Goal: Transaction & Acquisition: Purchase product/service

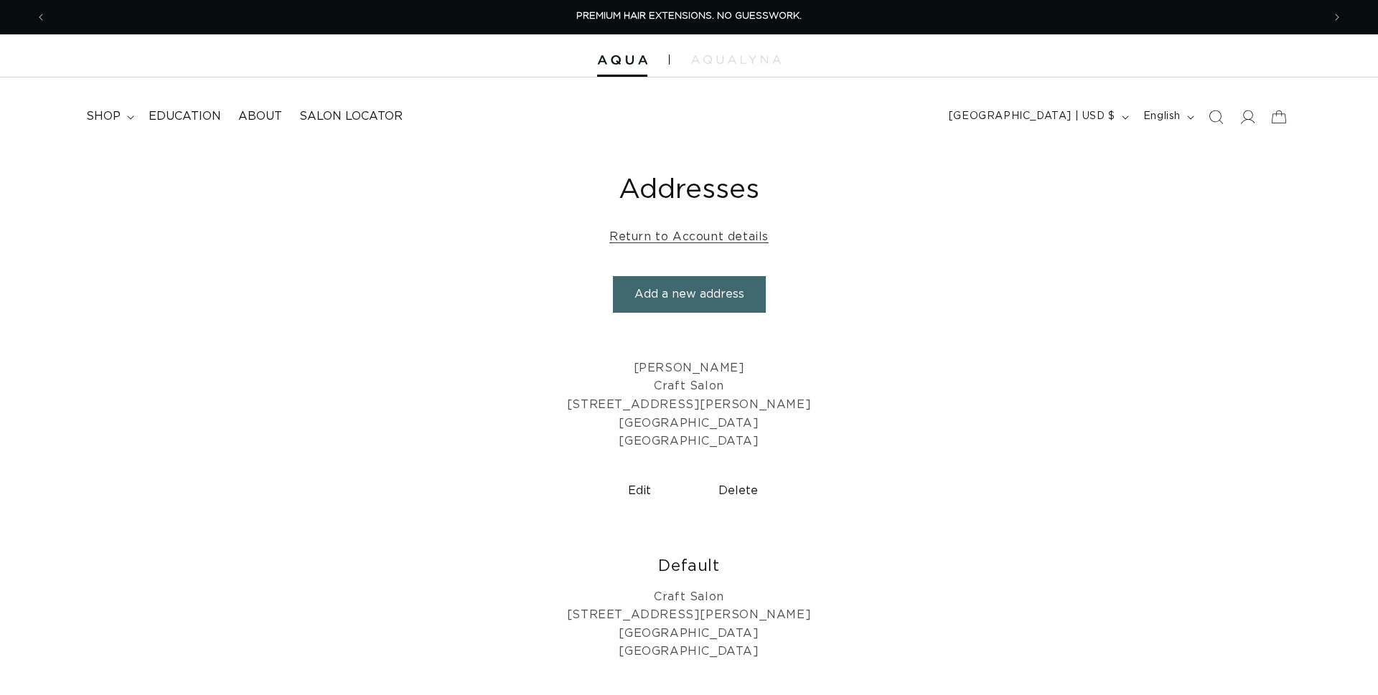
scroll to position [0, 1302]
click at [114, 113] on span "shop" at bounding box center [103, 116] width 34 height 15
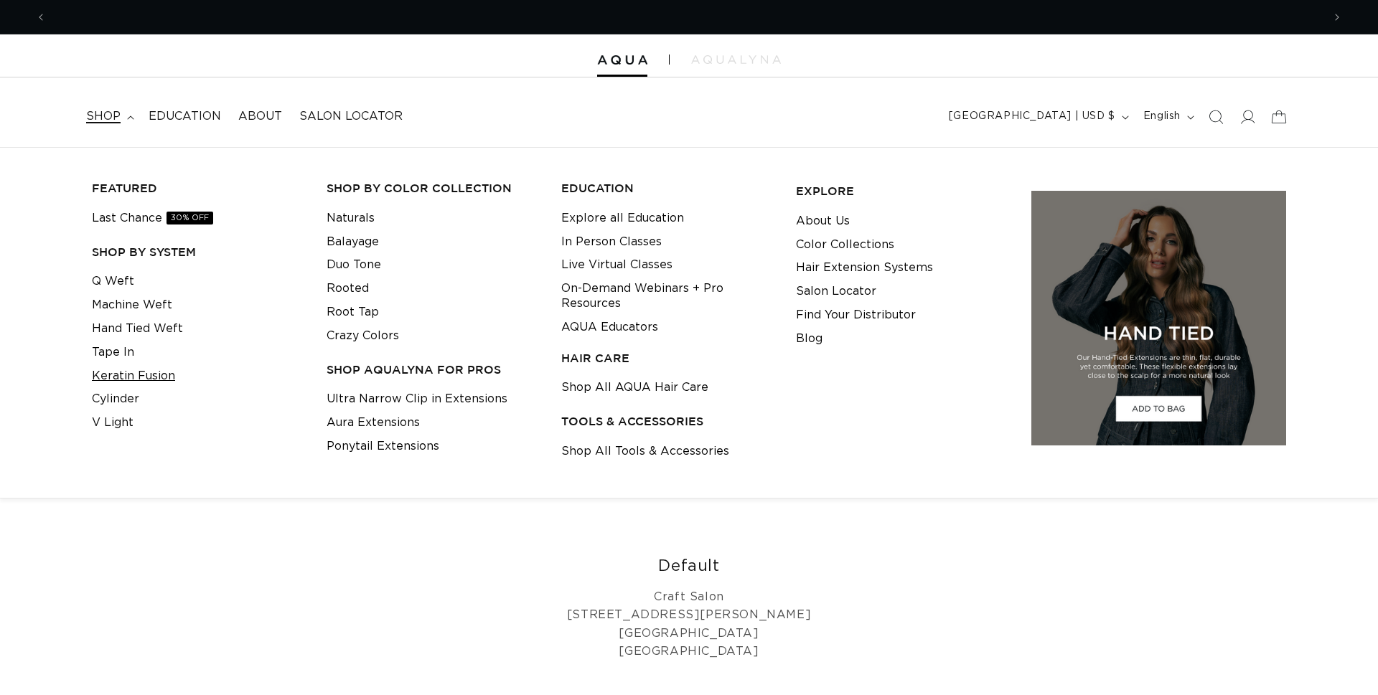
scroll to position [0, 0]
click at [113, 379] on link "Keratin Fusion" at bounding box center [133, 377] width 83 height 24
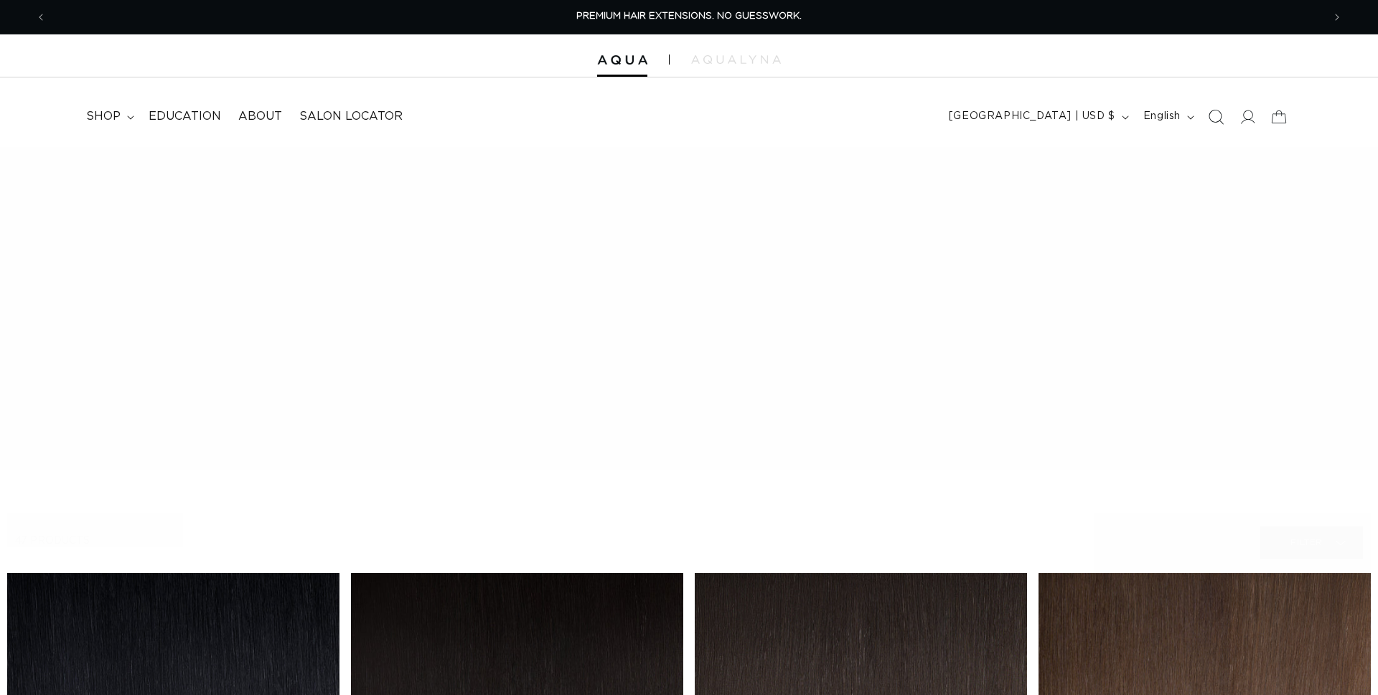
click at [1219, 119] on icon "Search" at bounding box center [1215, 116] width 15 height 15
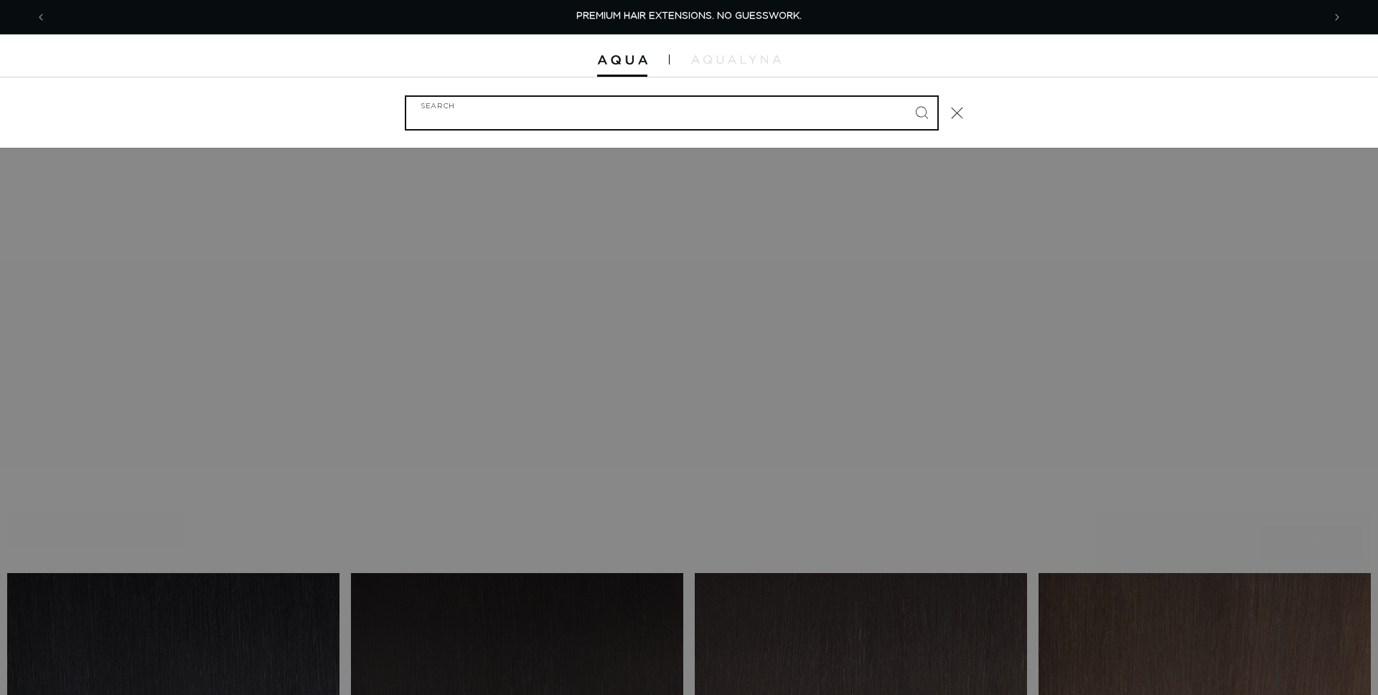
scroll to position [0, 2604]
click at [736, 108] on input "Search" at bounding box center [671, 113] width 531 height 32
paste input "Atlantic Duo Tone - Keratin Fusion - 18""
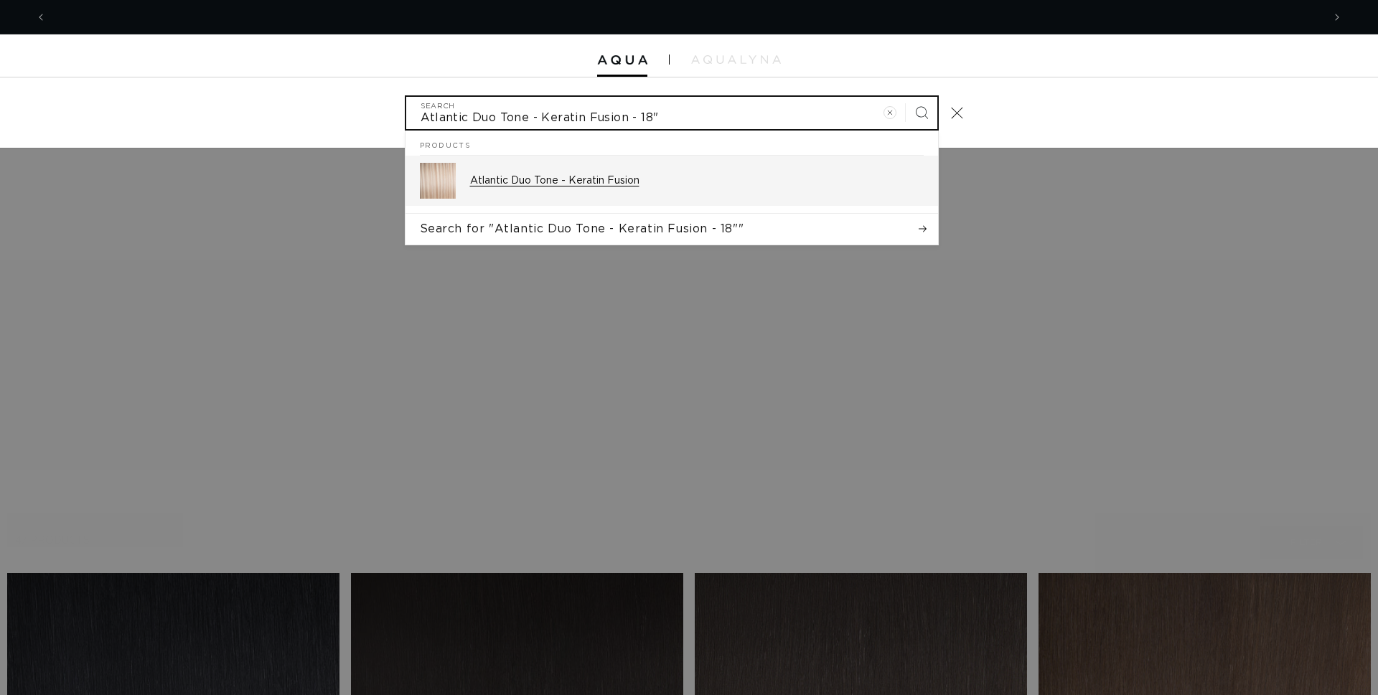
type input "Atlantic Duo Tone - Keratin Fusion - 18""
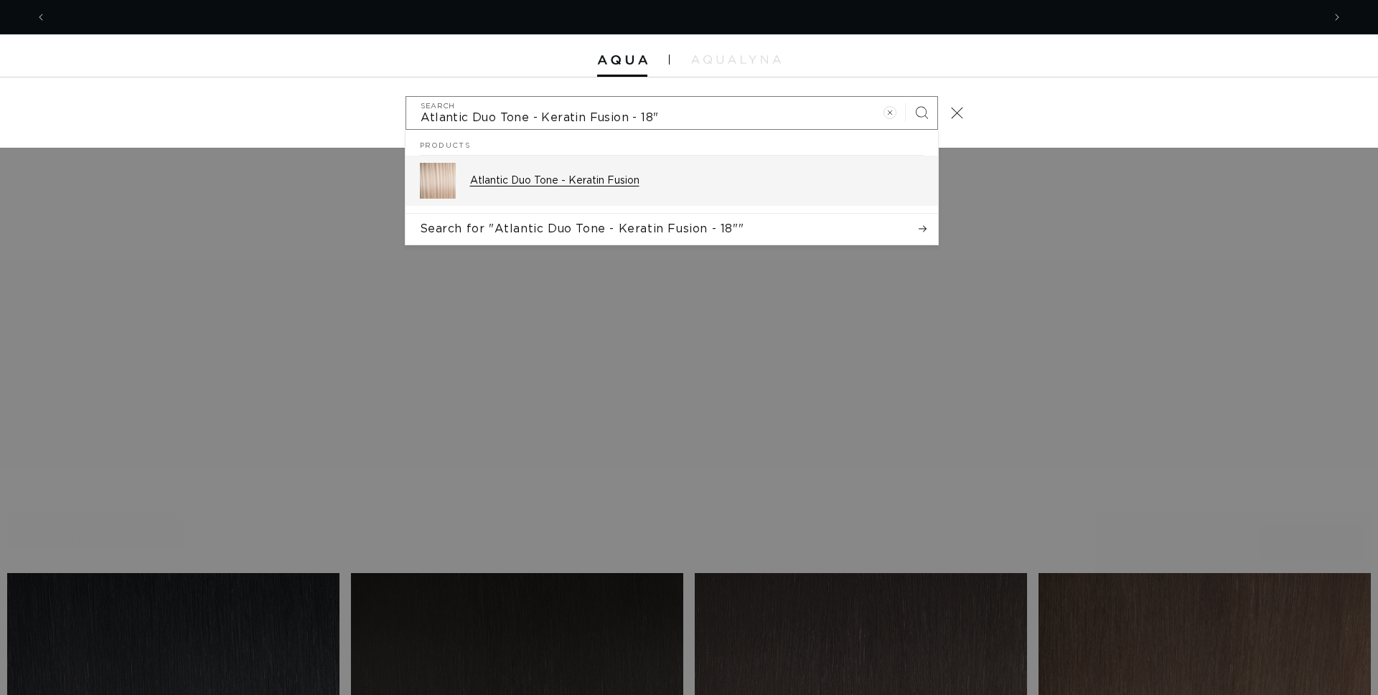
click at [715, 183] on p "Atlantic Duo Tone - Keratin Fusion" at bounding box center [697, 180] width 454 height 13
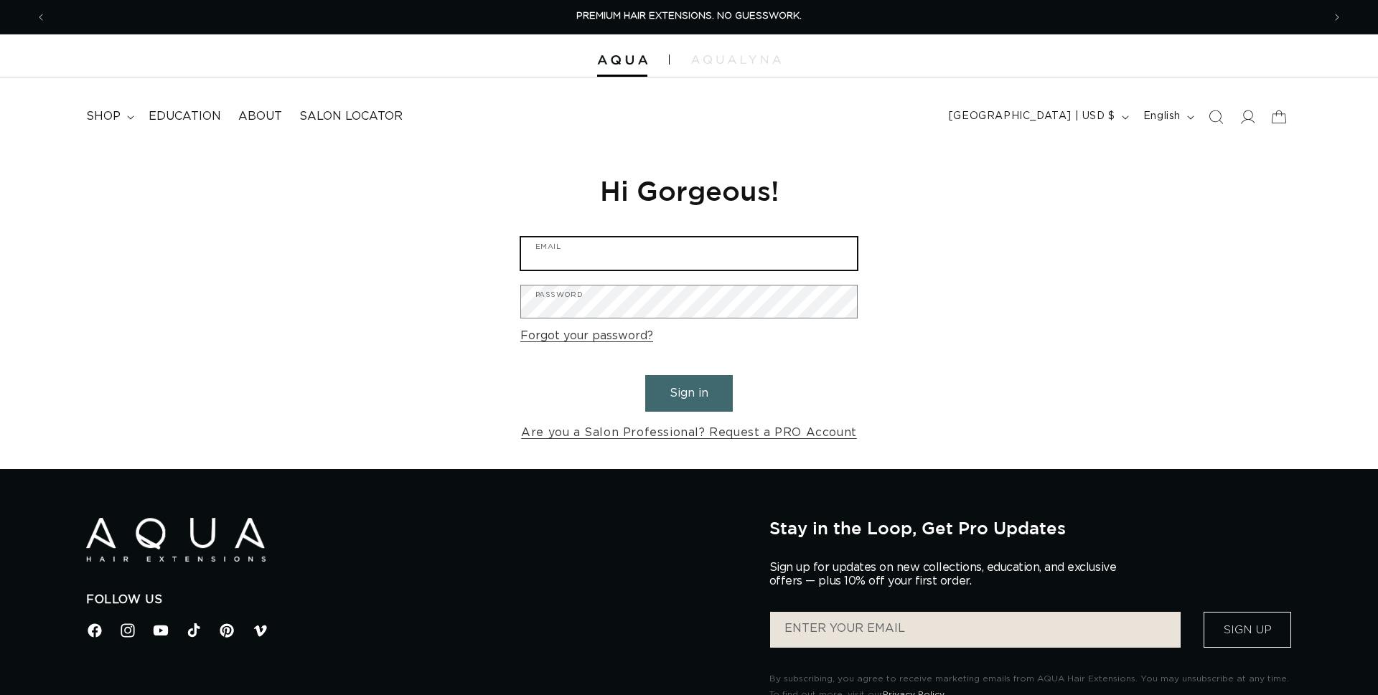
type input "craftsaloNhouston@gmail.com"
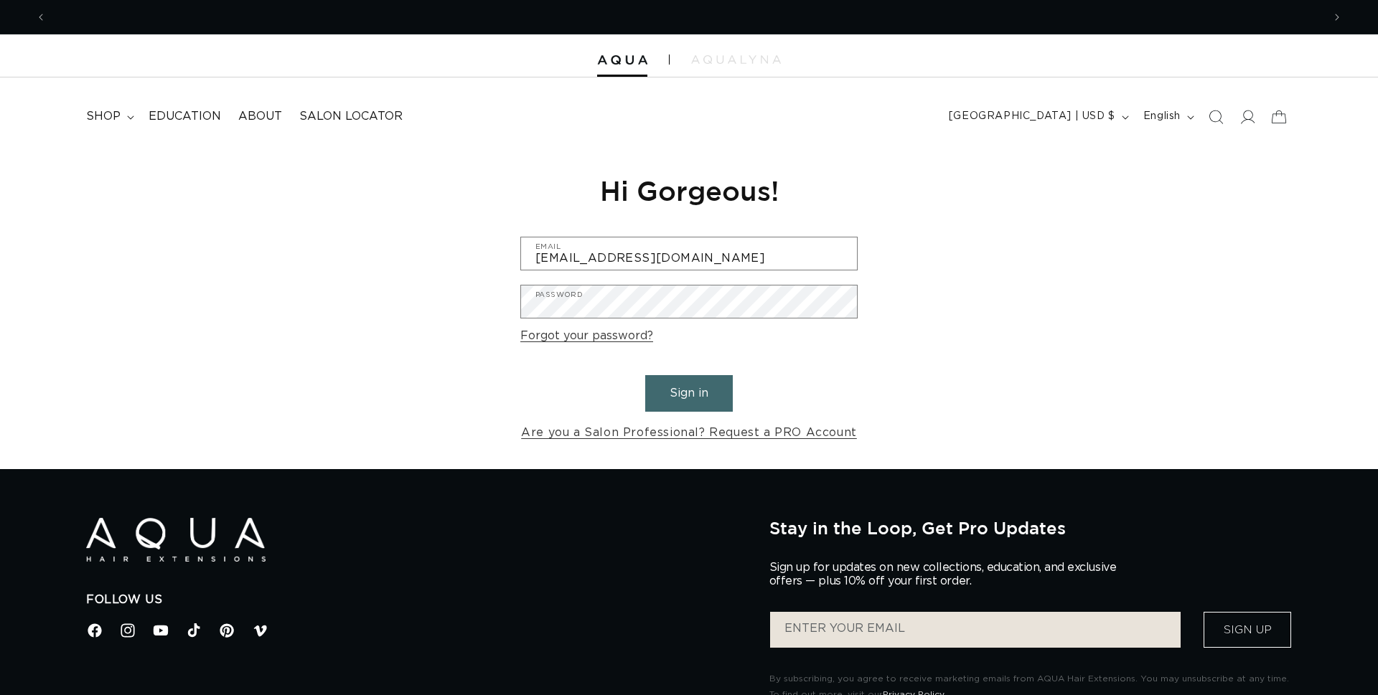
click at [698, 405] on button "Sign in" at bounding box center [689, 393] width 88 height 37
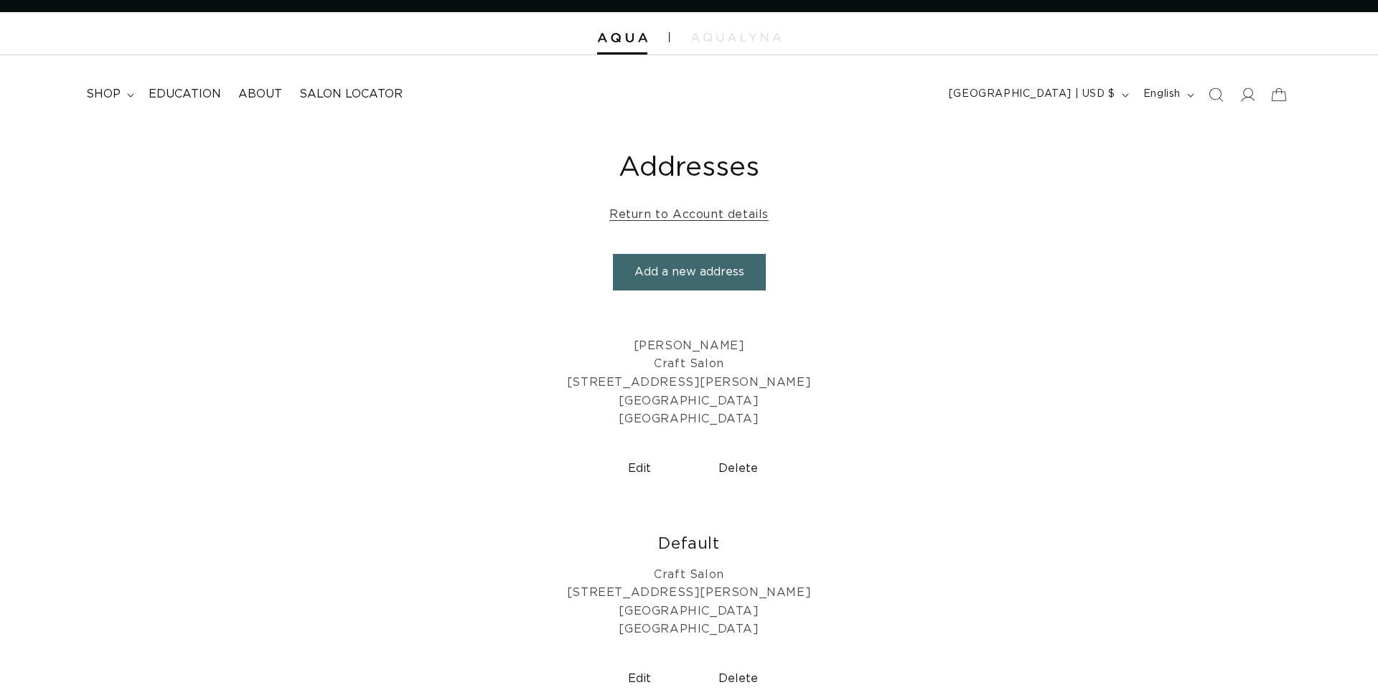
scroll to position [34, 0]
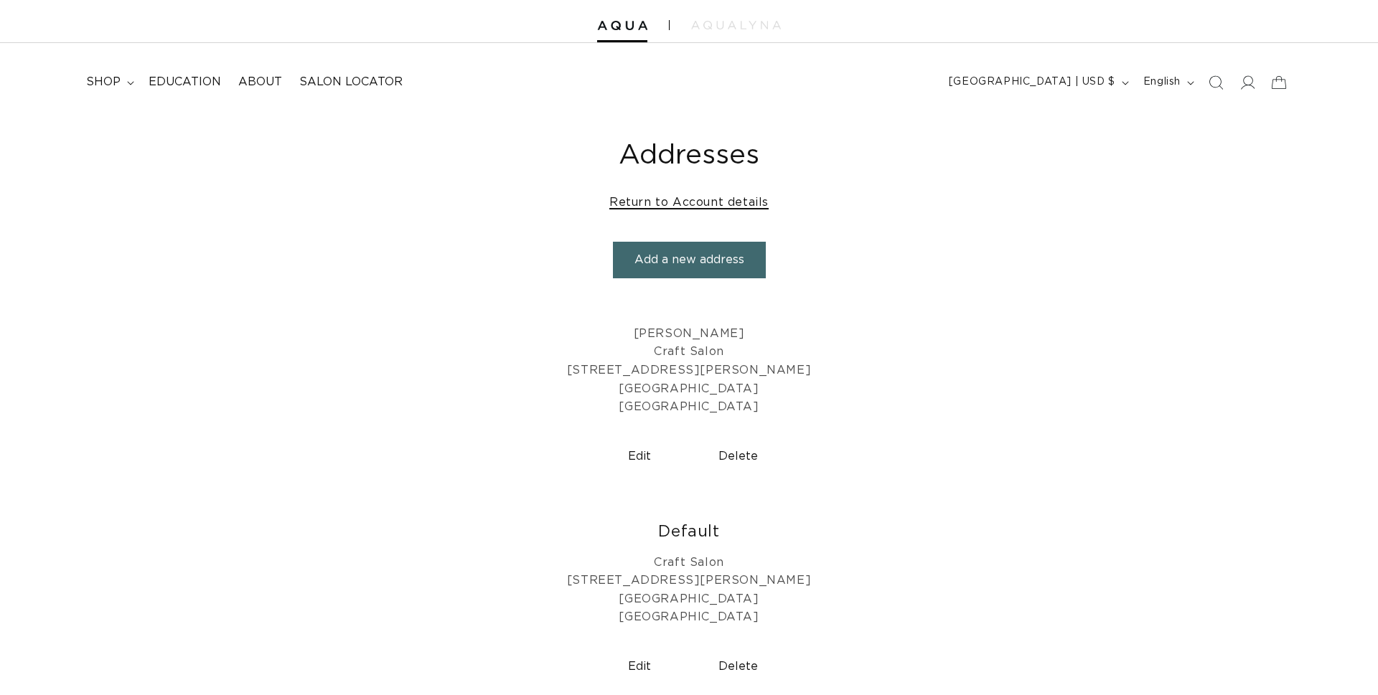
click at [738, 197] on link "Return to Account details" at bounding box center [688, 202] width 159 height 21
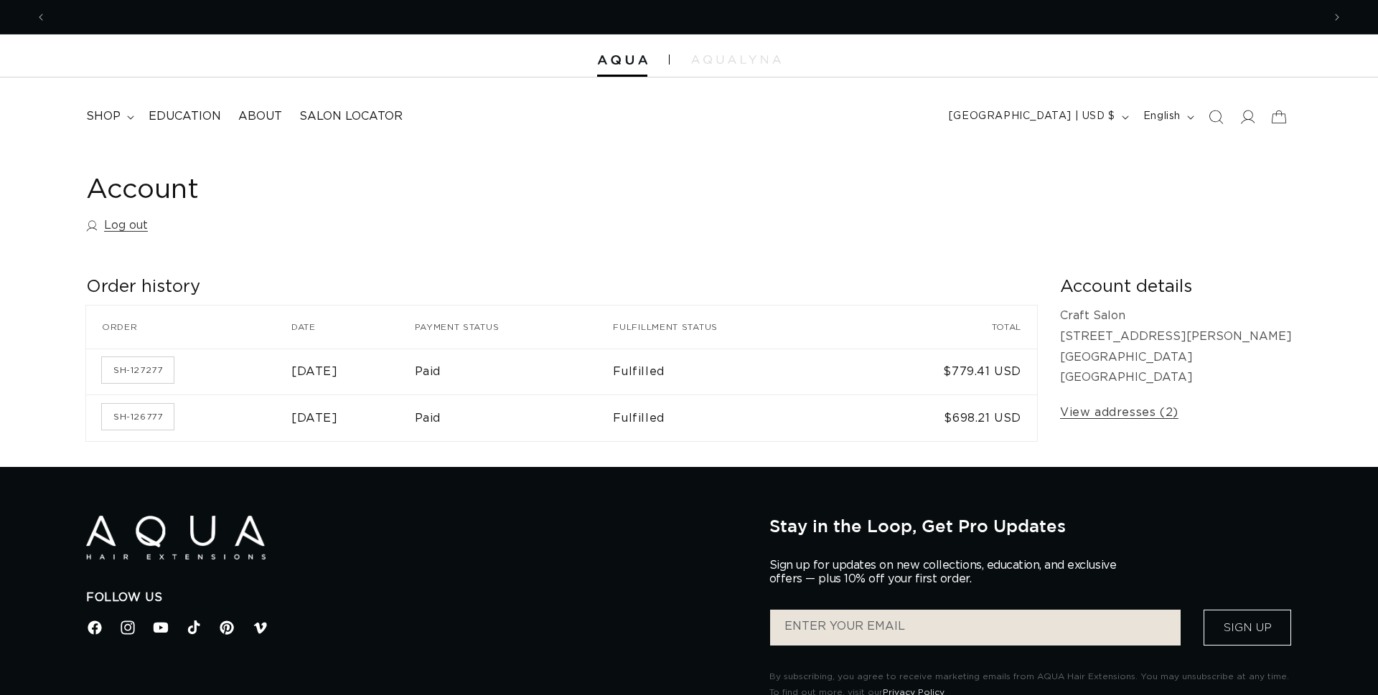
scroll to position [0, 1302]
click at [131, 380] on link "SH-127277" at bounding box center [138, 370] width 72 height 26
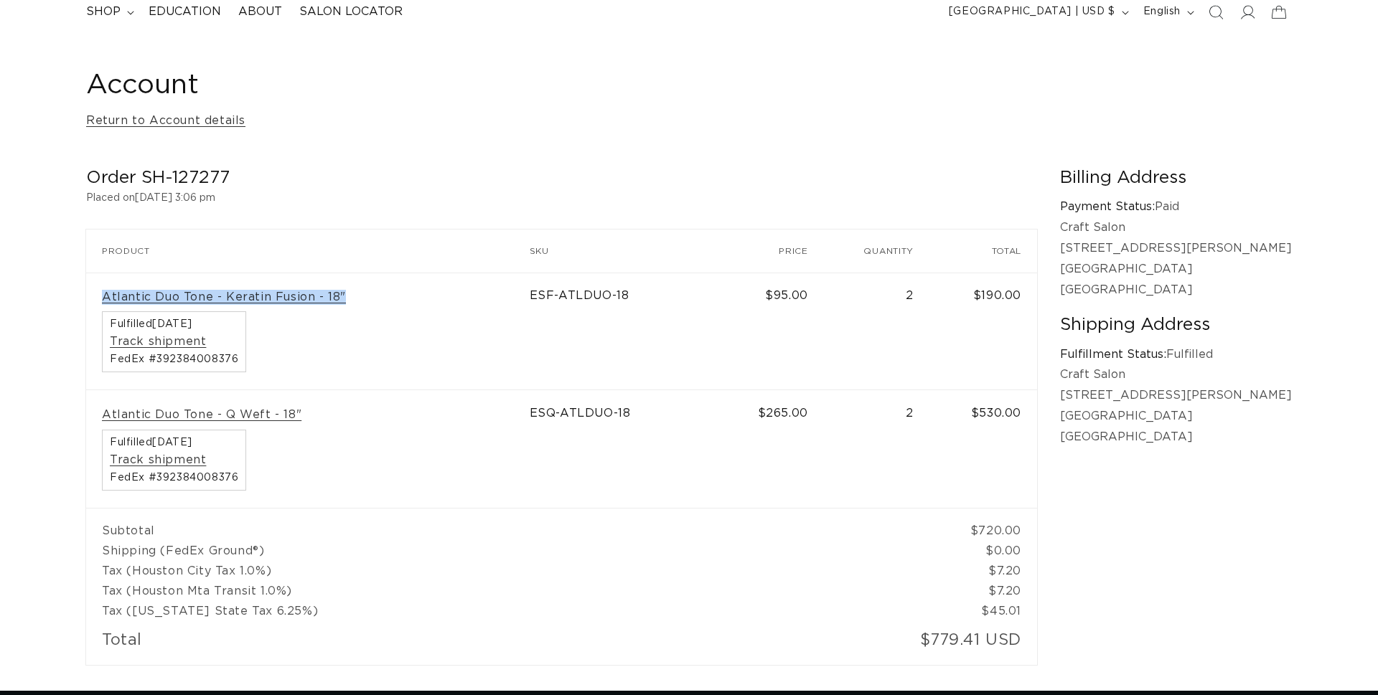
scroll to position [0, 1302]
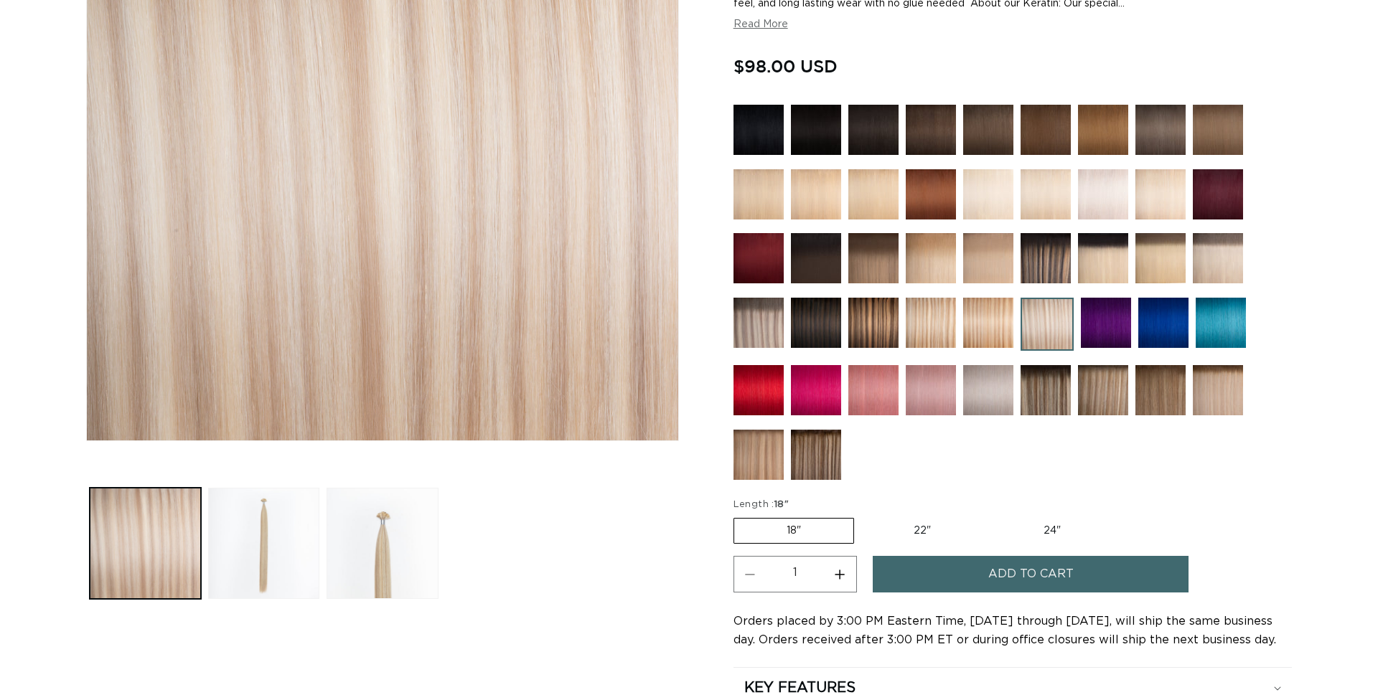
scroll to position [332, 0]
click at [835, 578] on button "Increase quantity for Atlantic Duo Tone - Keratin Fusion" at bounding box center [840, 574] width 32 height 37
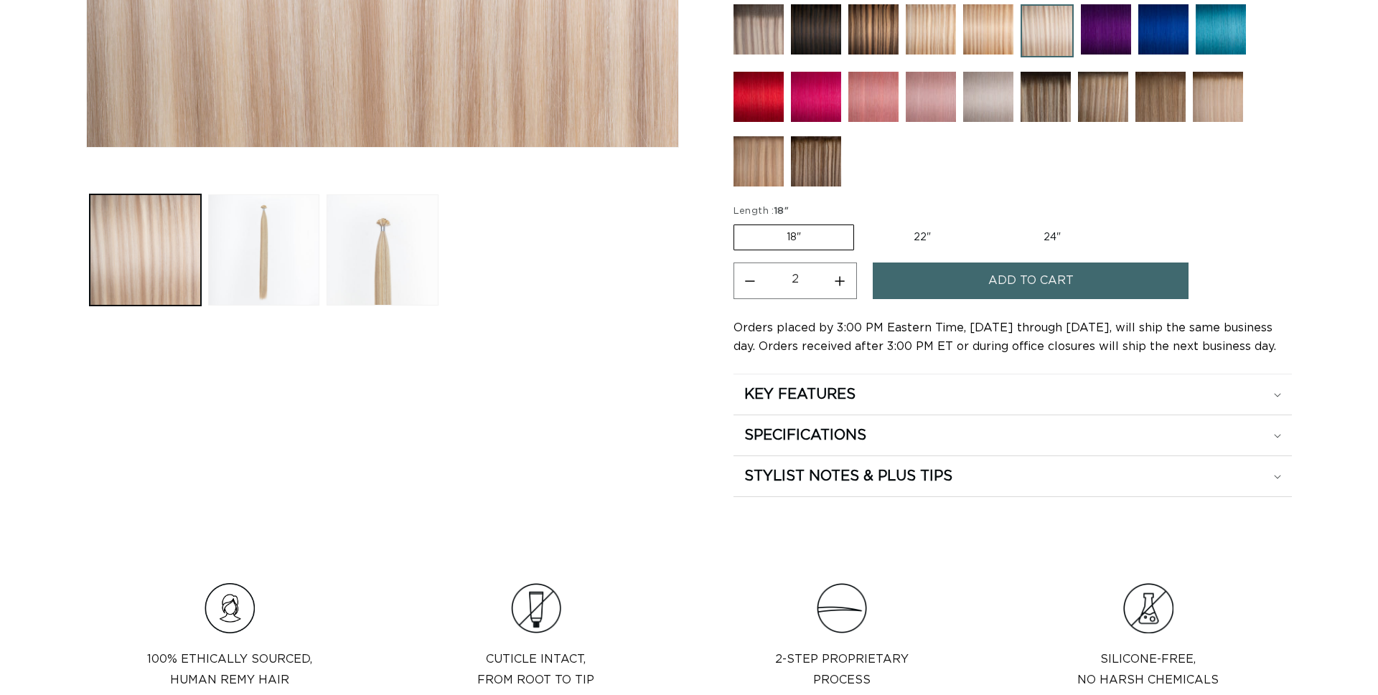
scroll to position [0, 0]
click at [840, 283] on button "Increase quantity for Atlantic Duo Tone - Keratin Fusion" at bounding box center [840, 281] width 32 height 37
type input "3"
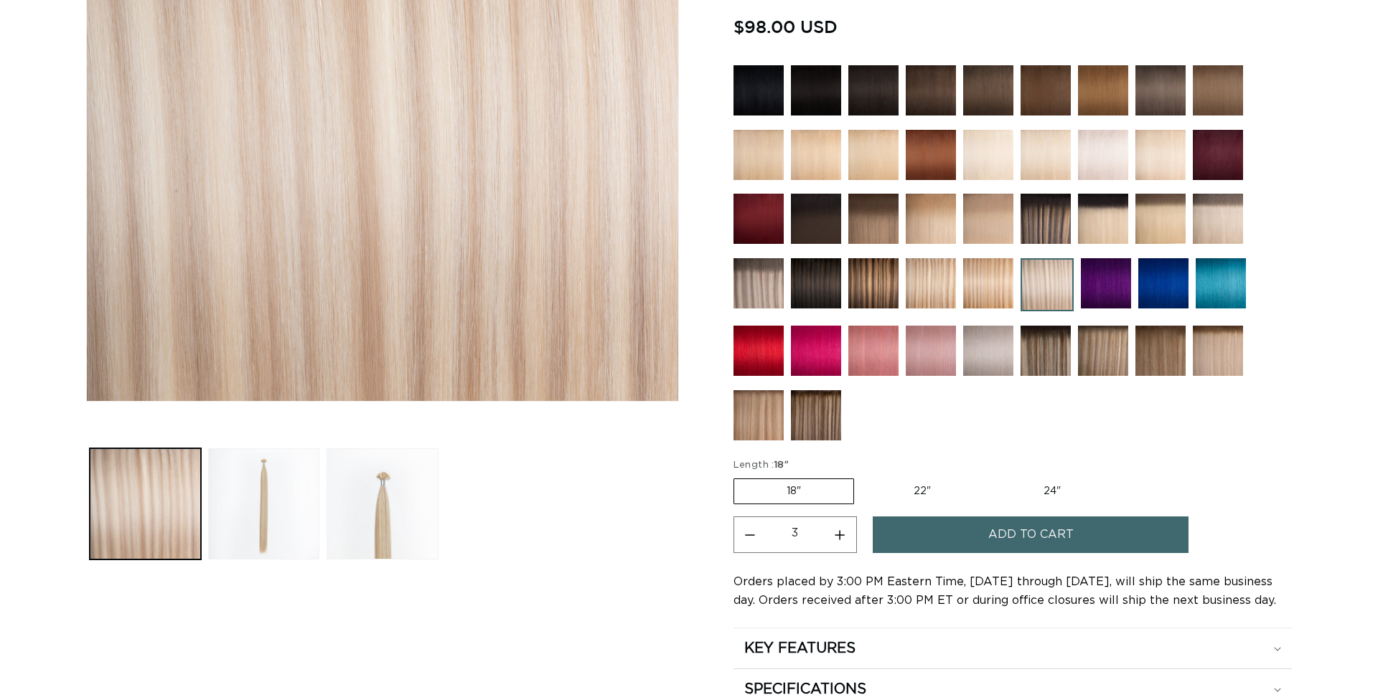
scroll to position [0, 2604]
click at [1063, 540] on span "Add to cart" at bounding box center [1030, 535] width 85 height 37
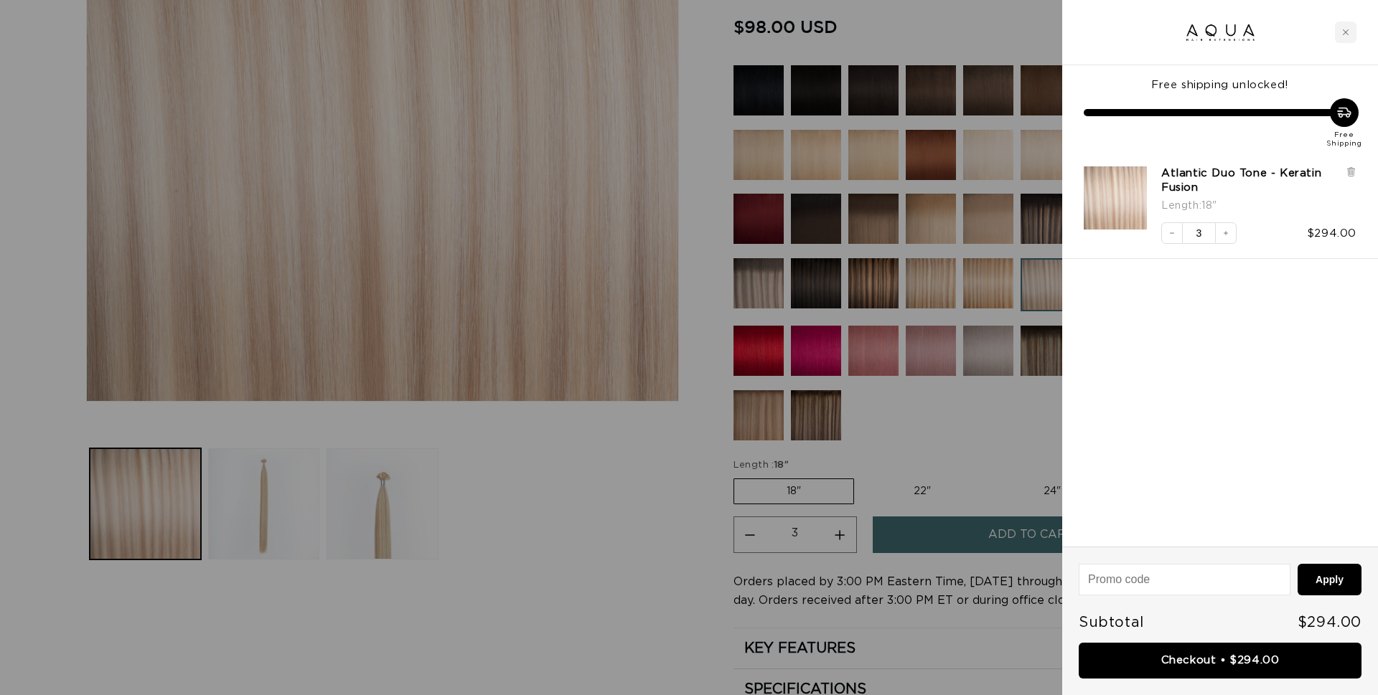
scroll to position [0, 0]
click at [1175, 235] on icon "Decrease quantity" at bounding box center [1172, 233] width 9 height 9
click at [1249, 661] on link "Checkout • $196.00" at bounding box center [1220, 661] width 283 height 37
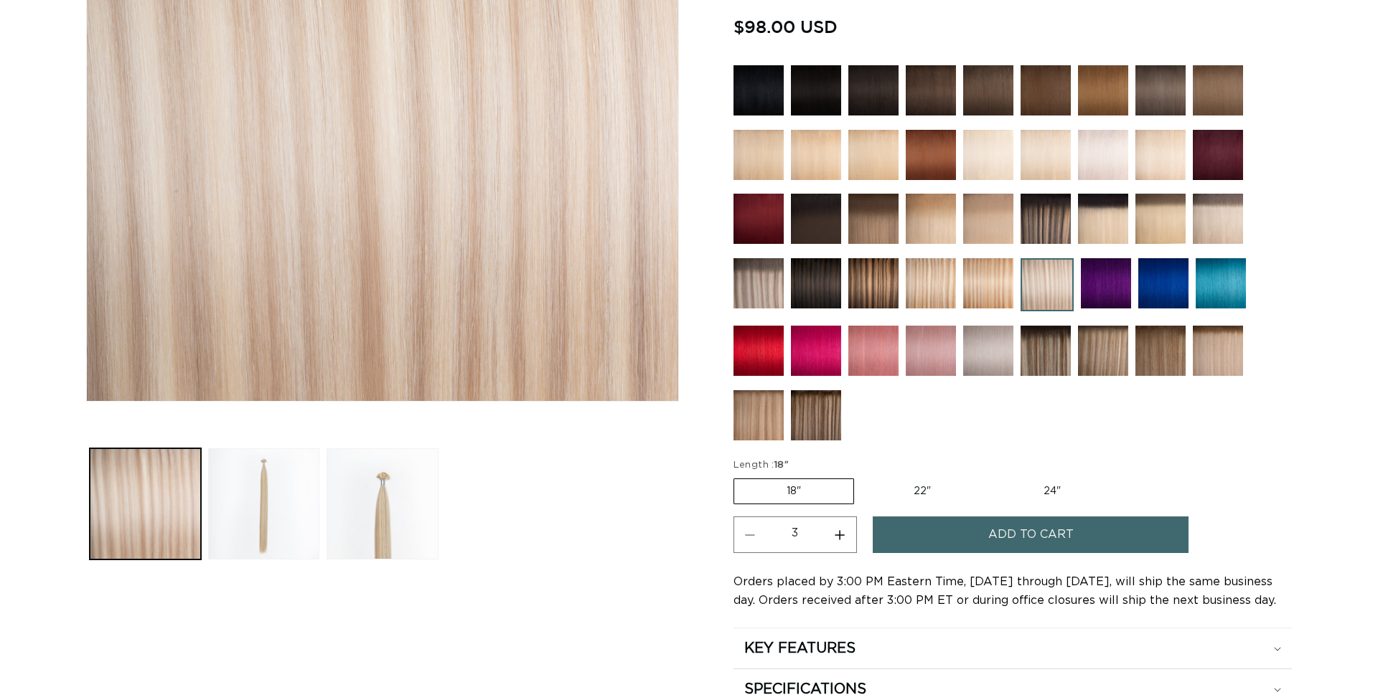
scroll to position [0, 1302]
click at [1012, 530] on span "Add to cart" at bounding box center [1030, 535] width 85 height 37
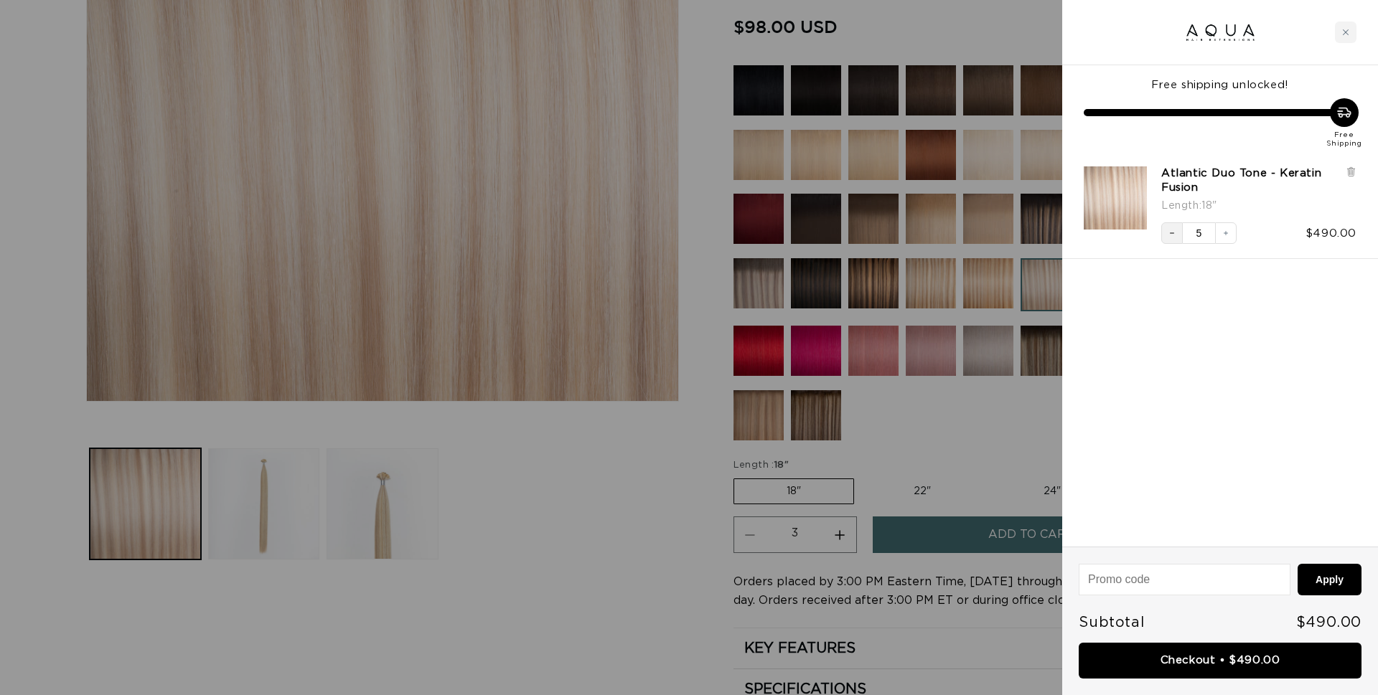
scroll to position [0, 2604]
click at [1179, 239] on button "Decrease quantity" at bounding box center [1172, 233] width 22 height 22
click at [1175, 237] on icon "Decrease quantity" at bounding box center [1172, 233] width 9 height 9
click at [1253, 665] on link "Checkout • $294.00" at bounding box center [1220, 661] width 283 height 37
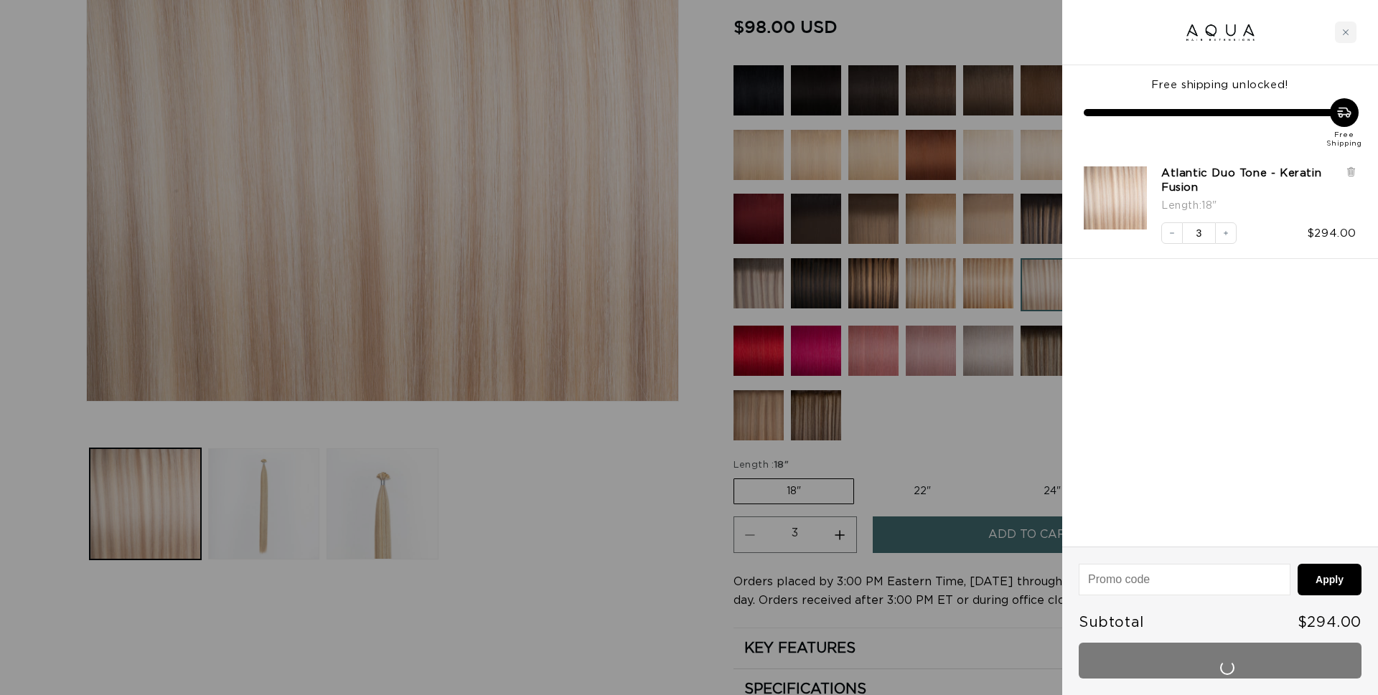
scroll to position [0, 1302]
